Goal: Information Seeking & Learning: Stay updated

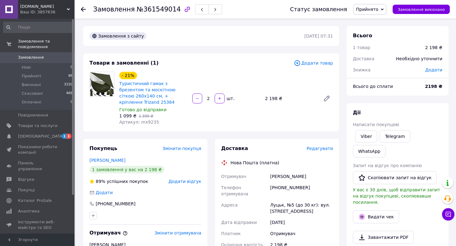
scroll to position [11, 0]
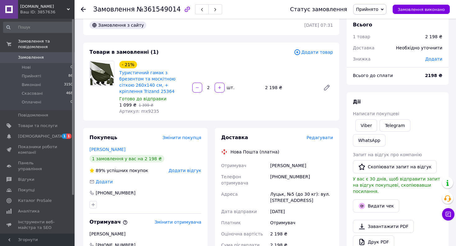
click at [82, 9] on use at bounding box center [83, 9] width 5 height 5
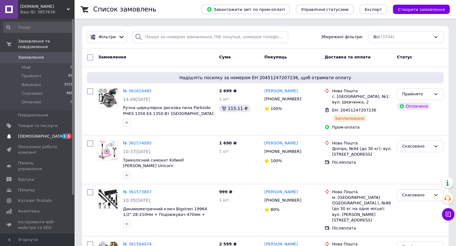
click at [38, 134] on span "[DEMOGRAPHIC_DATA]" at bounding box center [41, 137] width 46 height 6
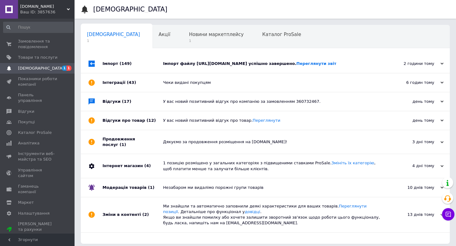
click at [144, 73] on div "Імпорт (149)" at bounding box center [133, 63] width 61 height 19
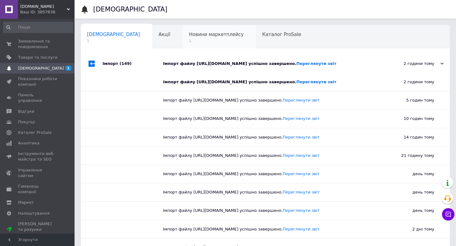
click at [183, 44] on div "Новини маркетплейсу 1" at bounding box center [219, 37] width 73 height 24
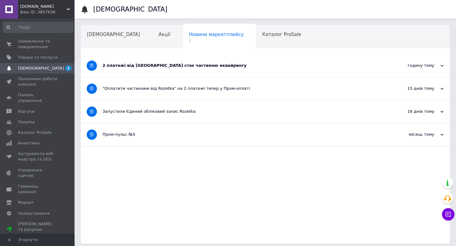
click at [155, 74] on div "2 платежі від [GEOGRAPHIC_DATA] стає частиною еквайрингу" at bounding box center [242, 65] width 279 height 23
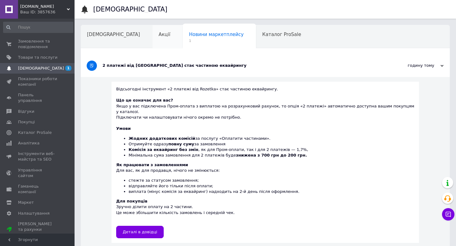
click at [153, 39] on div "Акції" at bounding box center [168, 37] width 30 height 24
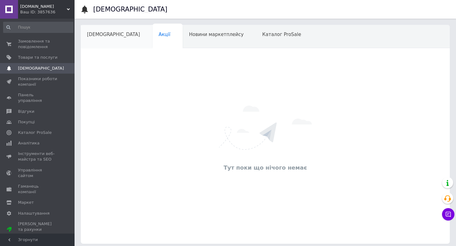
click at [116, 34] on div "[DEMOGRAPHIC_DATA]" at bounding box center [117, 37] width 72 height 24
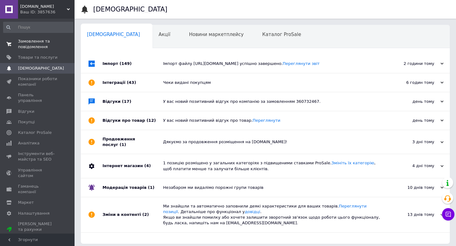
click at [54, 41] on span "Замовлення та повідомлення" at bounding box center [37, 44] width 39 height 11
